Goal: Information Seeking & Learning: Check status

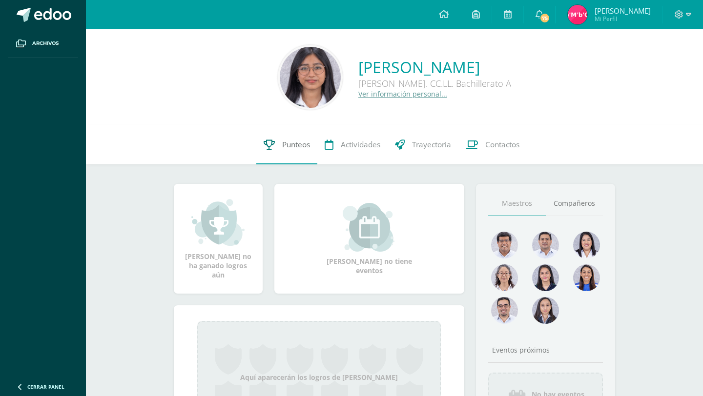
click at [282, 149] on span "Punteos" at bounding box center [296, 145] width 28 height 10
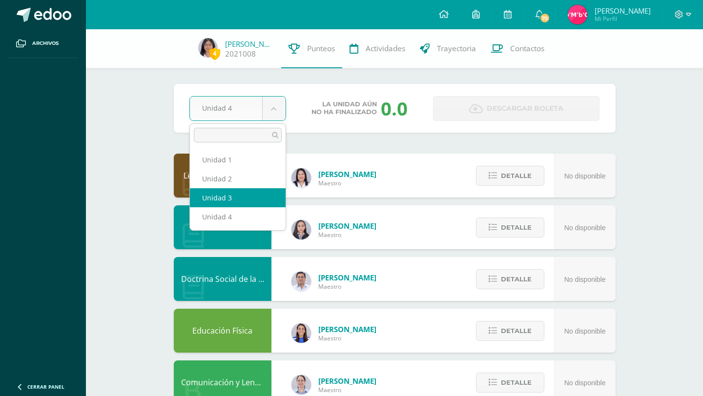
select select "Unidad 3"
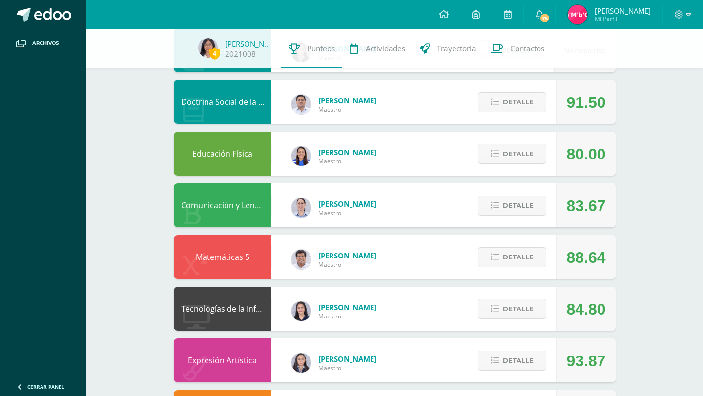
scroll to position [162, 0]
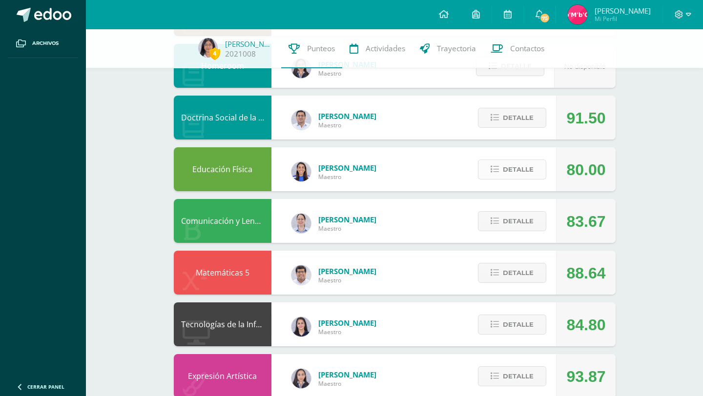
click at [512, 169] on span "Detalle" at bounding box center [518, 170] width 31 height 18
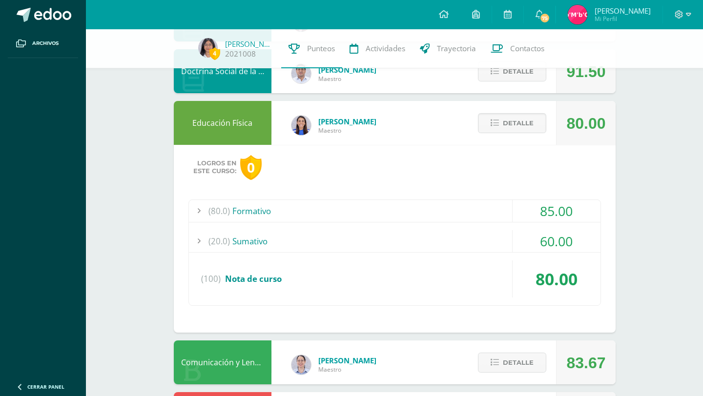
scroll to position [211, 0]
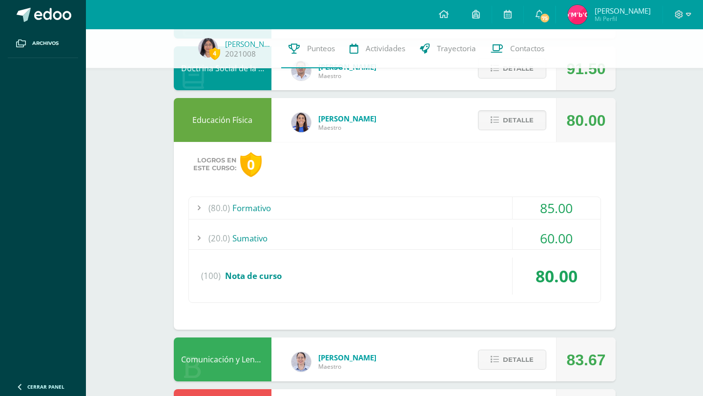
click at [453, 232] on div "(20.0) Sumativo" at bounding box center [395, 238] width 412 height 22
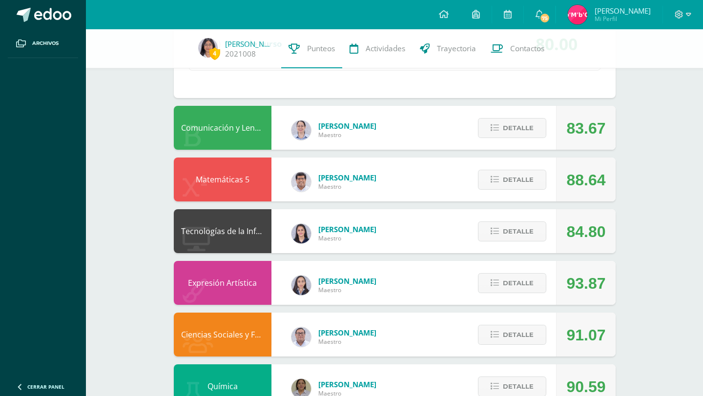
scroll to position [433, 0]
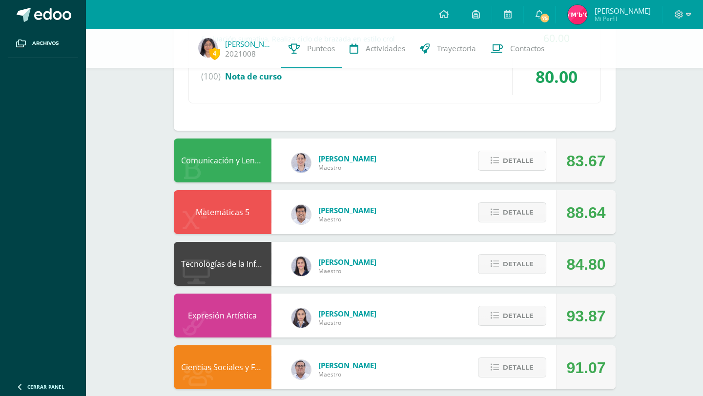
click at [507, 157] on span "Detalle" at bounding box center [518, 161] width 31 height 18
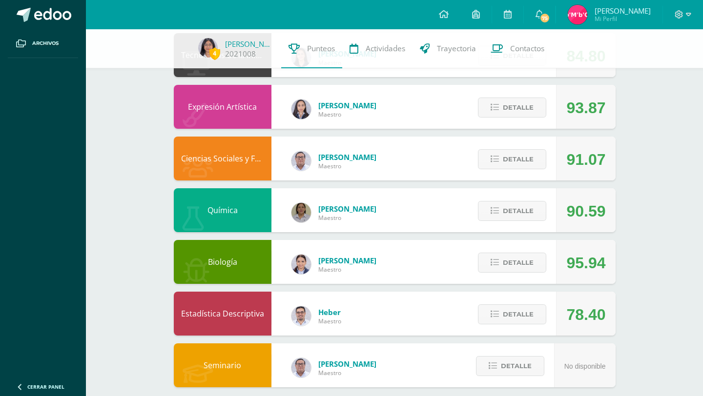
scroll to position [1023, 0]
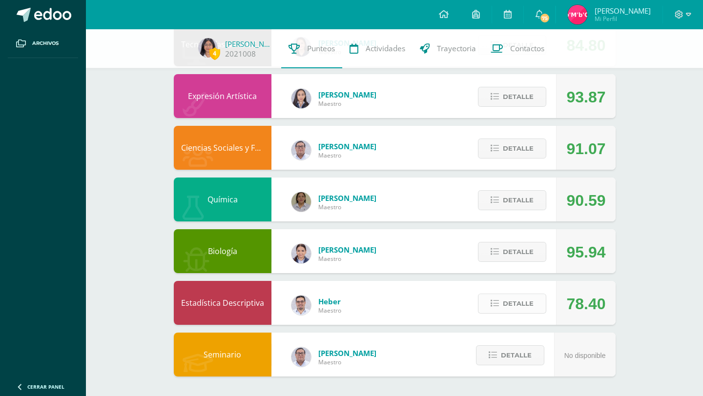
click at [502, 310] on button "Detalle" at bounding box center [512, 304] width 68 height 20
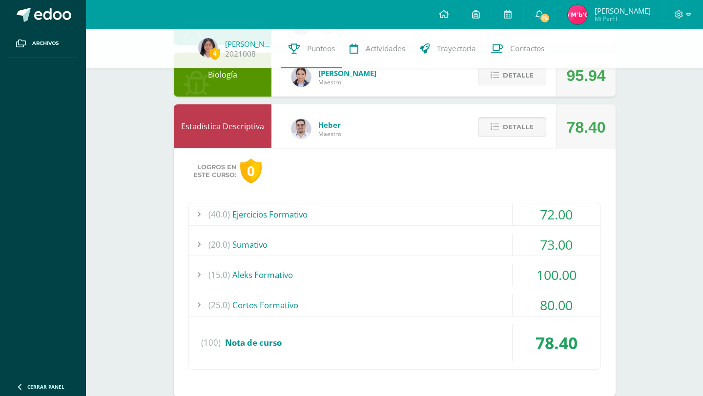
scroll to position [1215, 0]
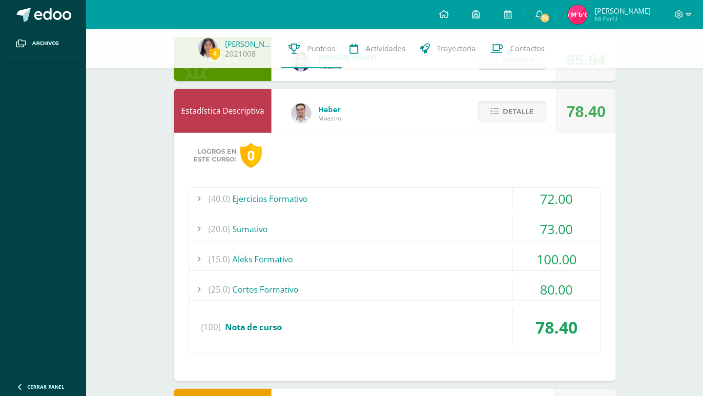
click at [462, 224] on div "(20.0) Sumativo" at bounding box center [395, 229] width 412 height 22
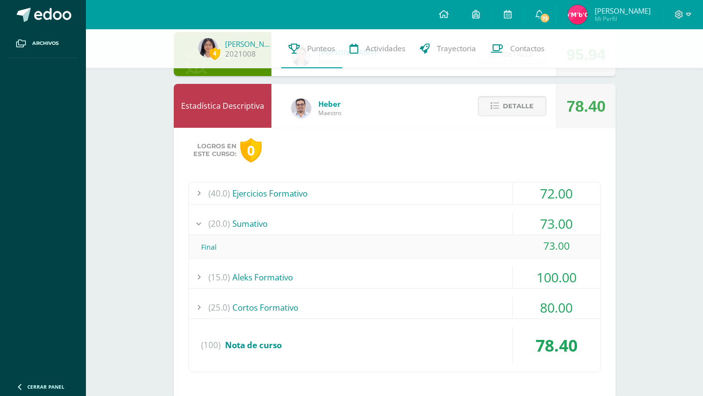
scroll to position [1191, 0]
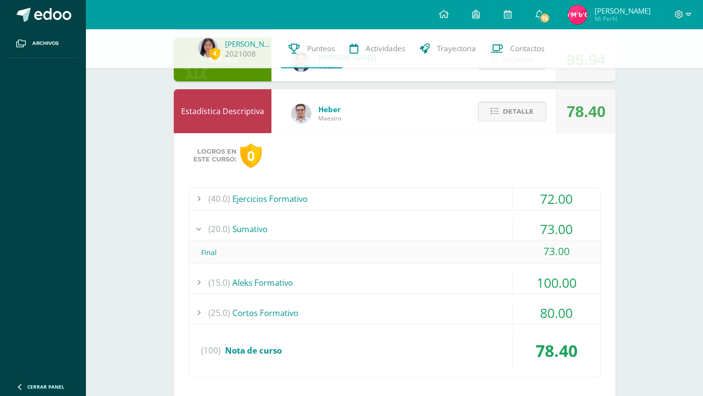
click at [410, 201] on div "(40.0) Ejercicios Formativo" at bounding box center [395, 199] width 412 height 22
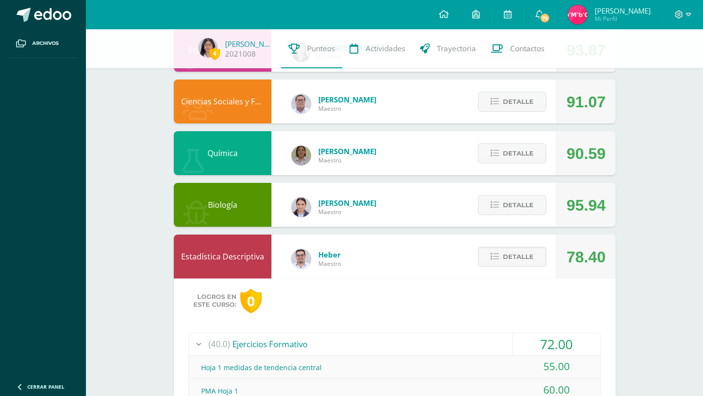
scroll to position [1031, 0]
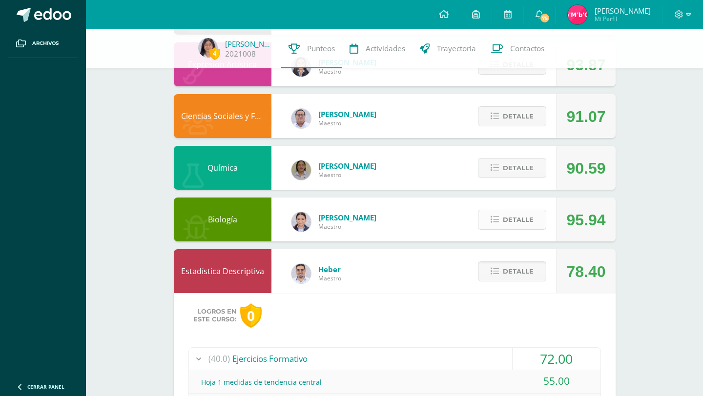
click at [492, 224] on icon at bounding box center [495, 220] width 8 height 8
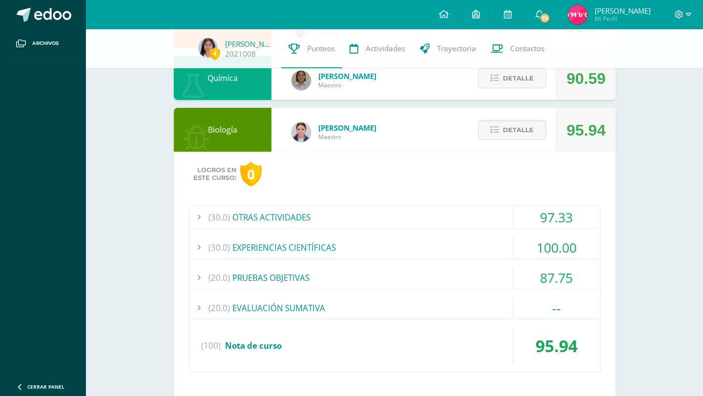
scroll to position [1122, 0]
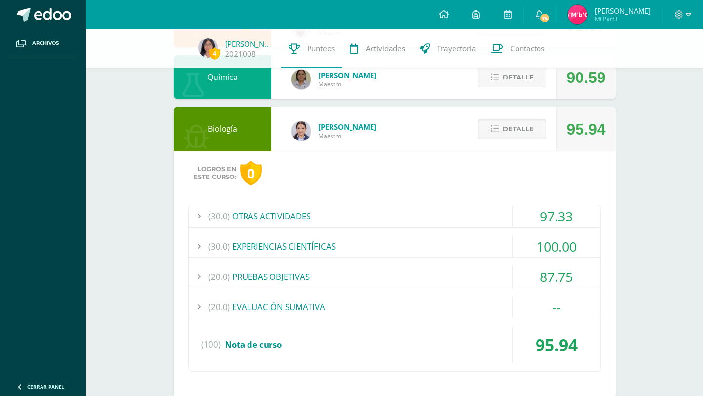
click at [368, 279] on div "(20.0) PRUEBAS OBJETIVAS" at bounding box center [395, 277] width 412 height 22
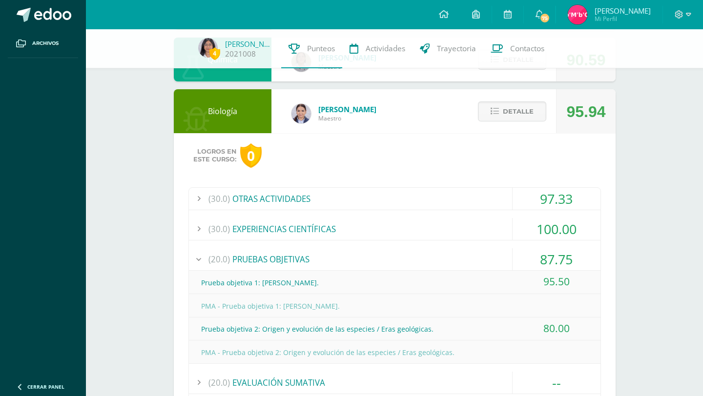
scroll to position [1130, 0]
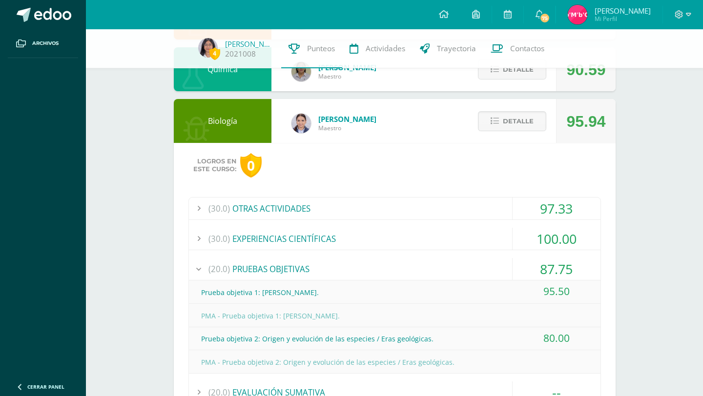
click at [350, 273] on div "(20.0) PRUEBAS OBJETIVAS" at bounding box center [395, 269] width 412 height 22
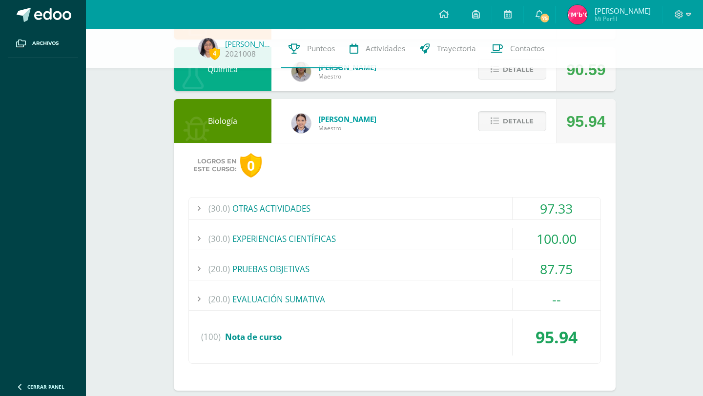
click at [335, 233] on div "(30.0) EXPERIENCIAS CIENTÍFICAS" at bounding box center [395, 239] width 412 height 22
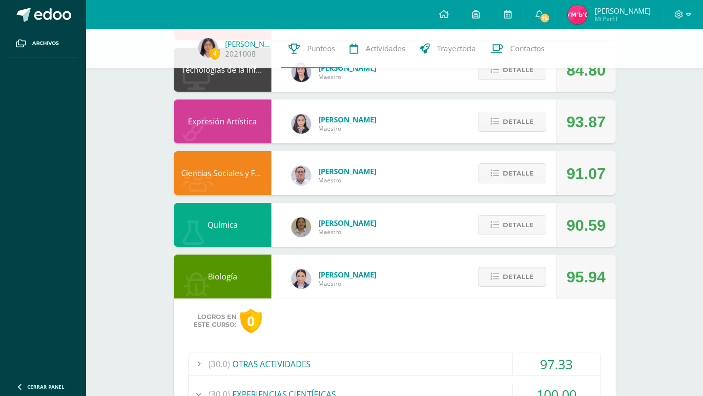
scroll to position [968, 0]
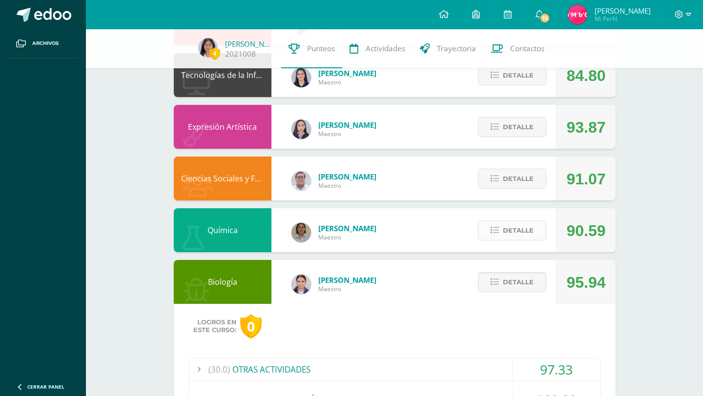
click at [517, 239] on span "Detalle" at bounding box center [518, 231] width 31 height 18
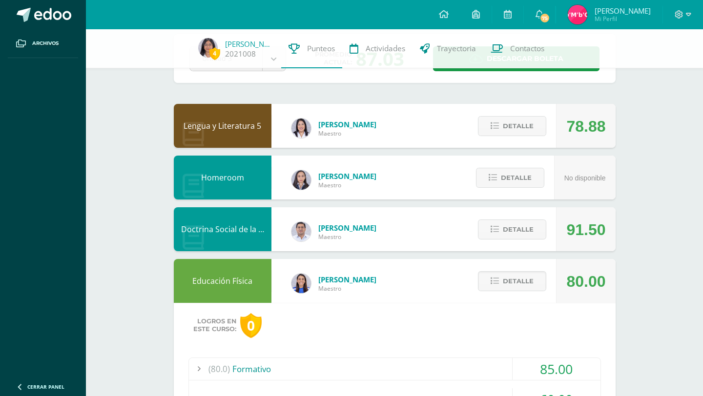
scroll to position [0, 0]
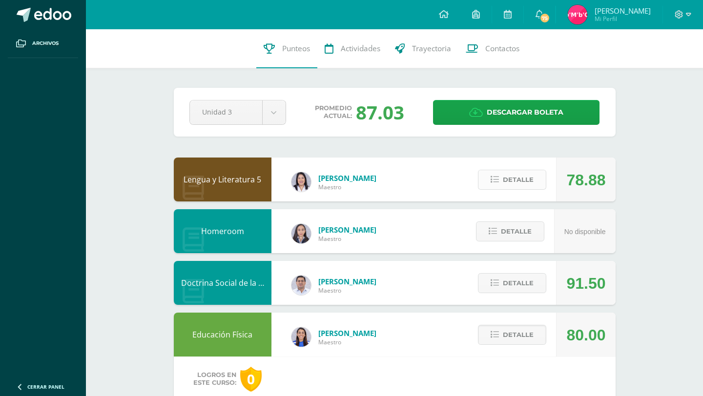
click at [499, 185] on button "Detalle" at bounding box center [512, 180] width 68 height 20
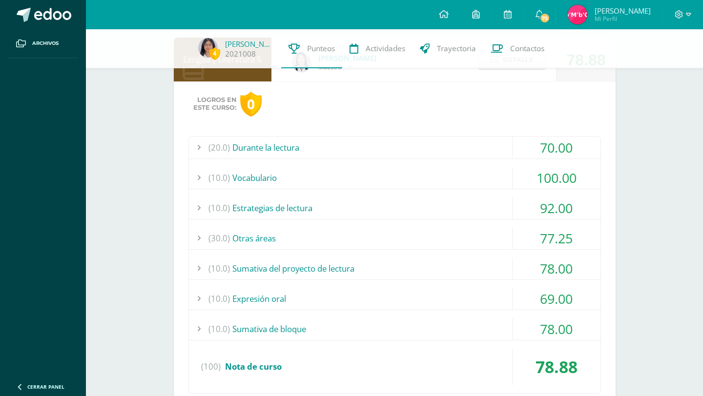
scroll to position [102, 0]
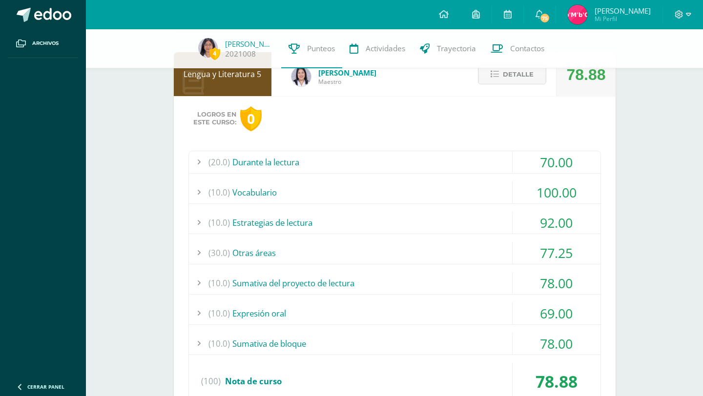
click at [391, 156] on div "(20.0) Durante la lectura" at bounding box center [395, 162] width 412 height 22
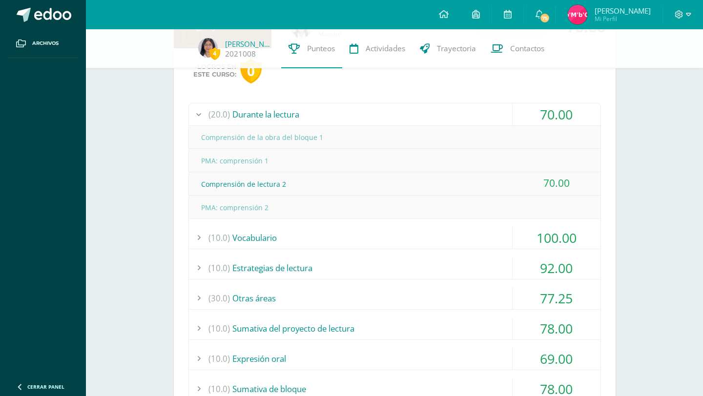
scroll to position [167, 0]
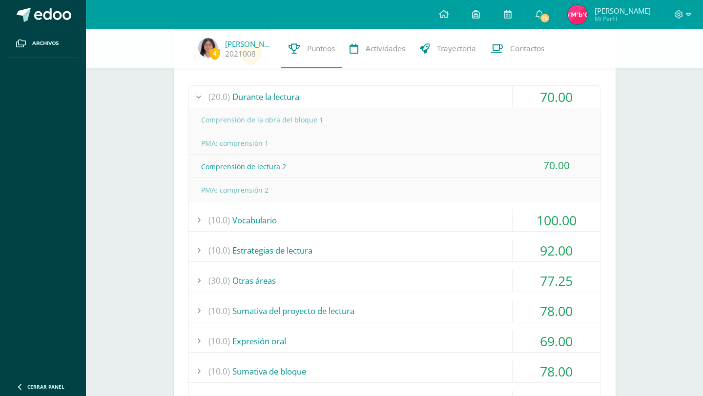
click at [339, 222] on div "(10.0) Vocabulario" at bounding box center [395, 220] width 412 height 22
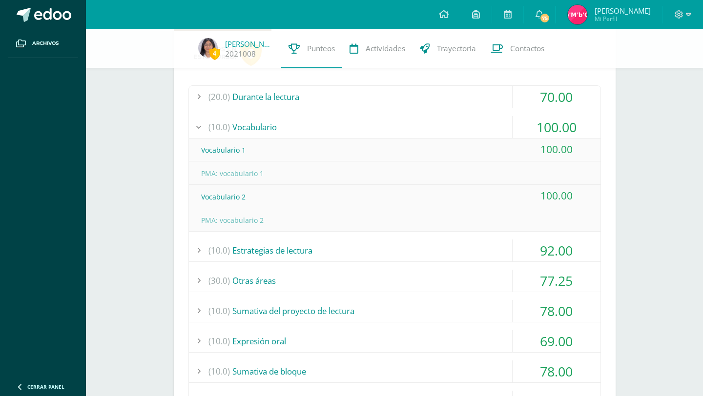
click at [335, 249] on div "(10.0) Estrategias de lectura" at bounding box center [395, 251] width 412 height 22
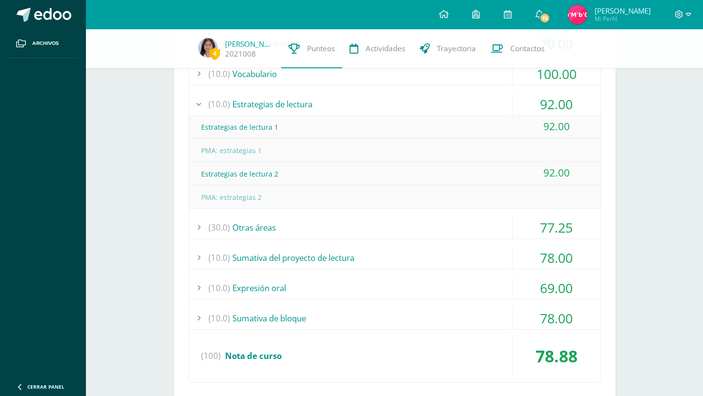
scroll to position [223, 0]
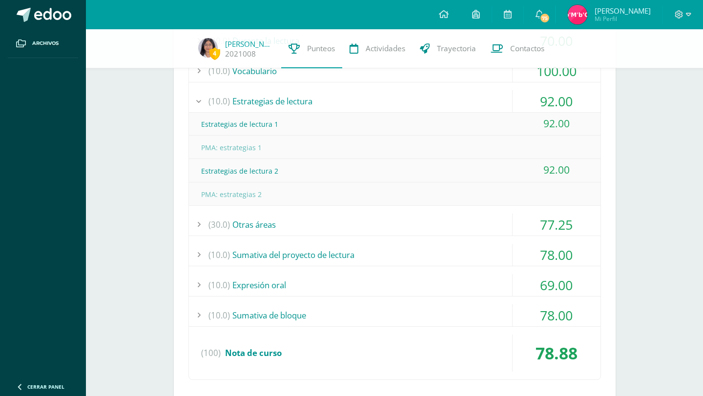
click at [301, 228] on div "(30.0) Otras áreas" at bounding box center [395, 225] width 412 height 22
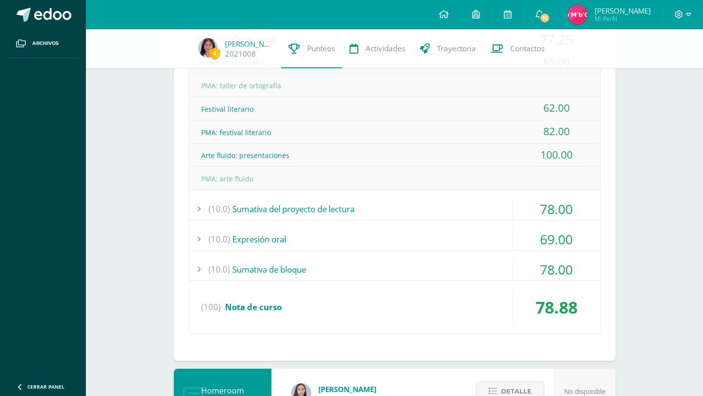
scroll to position [316, 0]
click at [311, 209] on div "(10.0) Sumativa del proyecto de lectura" at bounding box center [395, 209] width 412 height 22
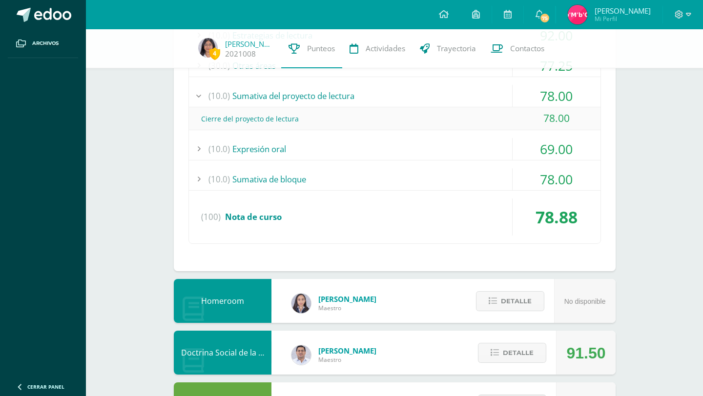
scroll to position [276, 0]
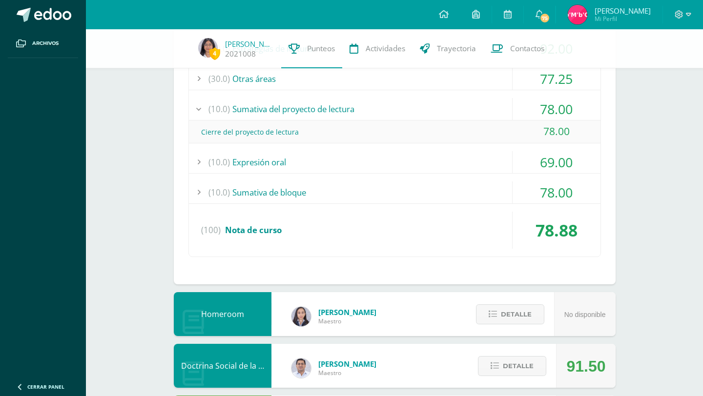
click at [282, 162] on div "(10.0) Expresión oral" at bounding box center [395, 162] width 412 height 22
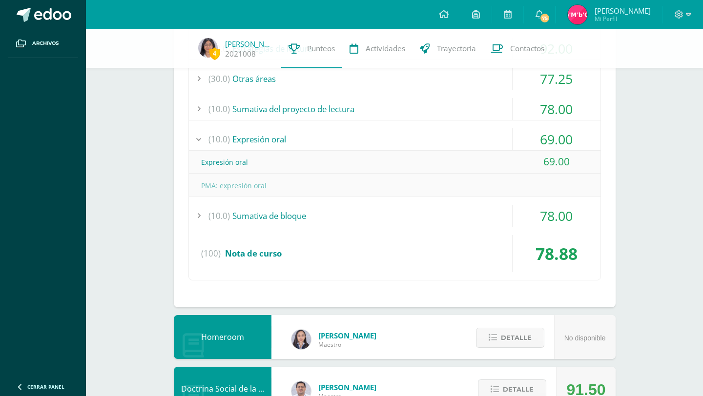
click at [264, 221] on div "(10.0) Sumativa de bloque" at bounding box center [395, 216] width 412 height 22
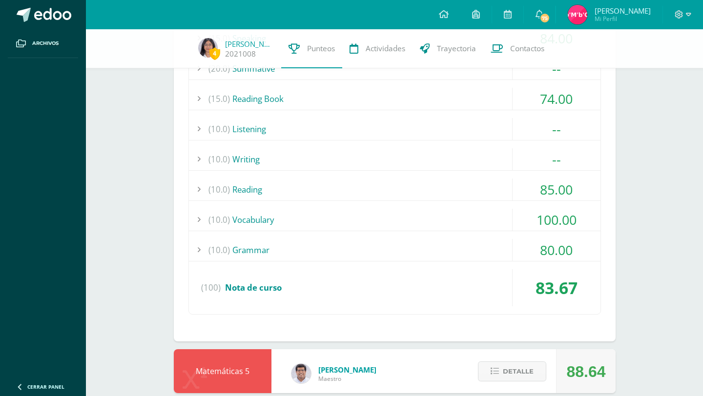
scroll to position [984, 0]
